Goal: Task Accomplishment & Management: Use online tool/utility

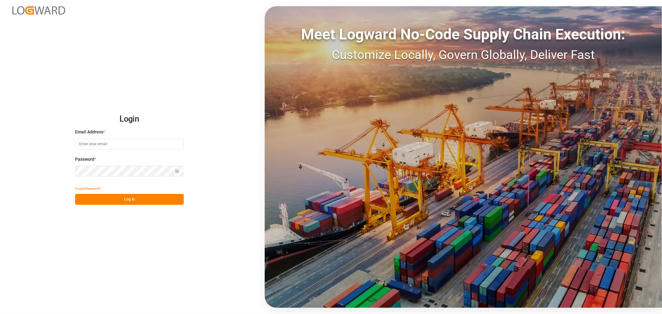
type input "[PERSON_NAME][EMAIL_ADDRESS][PERSON_NAME][DOMAIN_NAME]"
click at [123, 196] on button "Log In" at bounding box center [129, 199] width 109 height 11
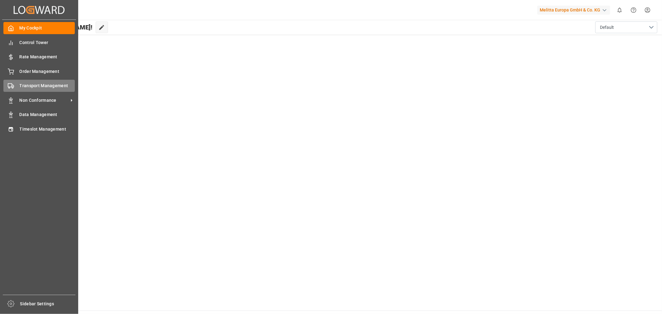
click at [35, 86] on span "Transport Management" at bounding box center [48, 86] width 56 height 7
